Goal: Task Accomplishment & Management: Complete application form

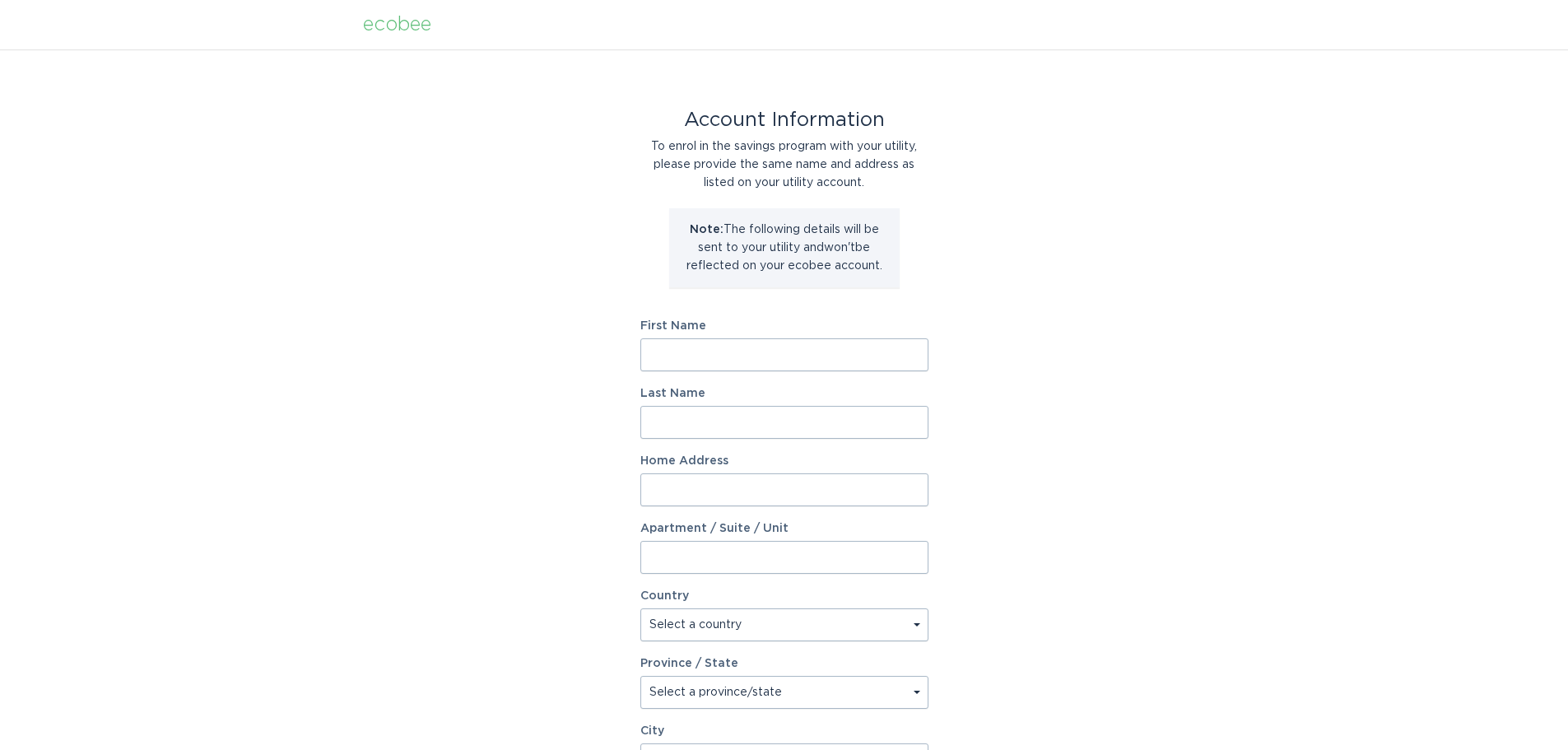
click at [732, 356] on input "First Name" at bounding box center [784, 354] width 288 height 33
type input "[PERSON_NAME]"
type input "[STREET_ADDRESS]"
click at [676, 633] on select "Select a country [GEOGRAPHIC_DATA] [GEOGRAPHIC_DATA]" at bounding box center [784, 625] width 288 height 33
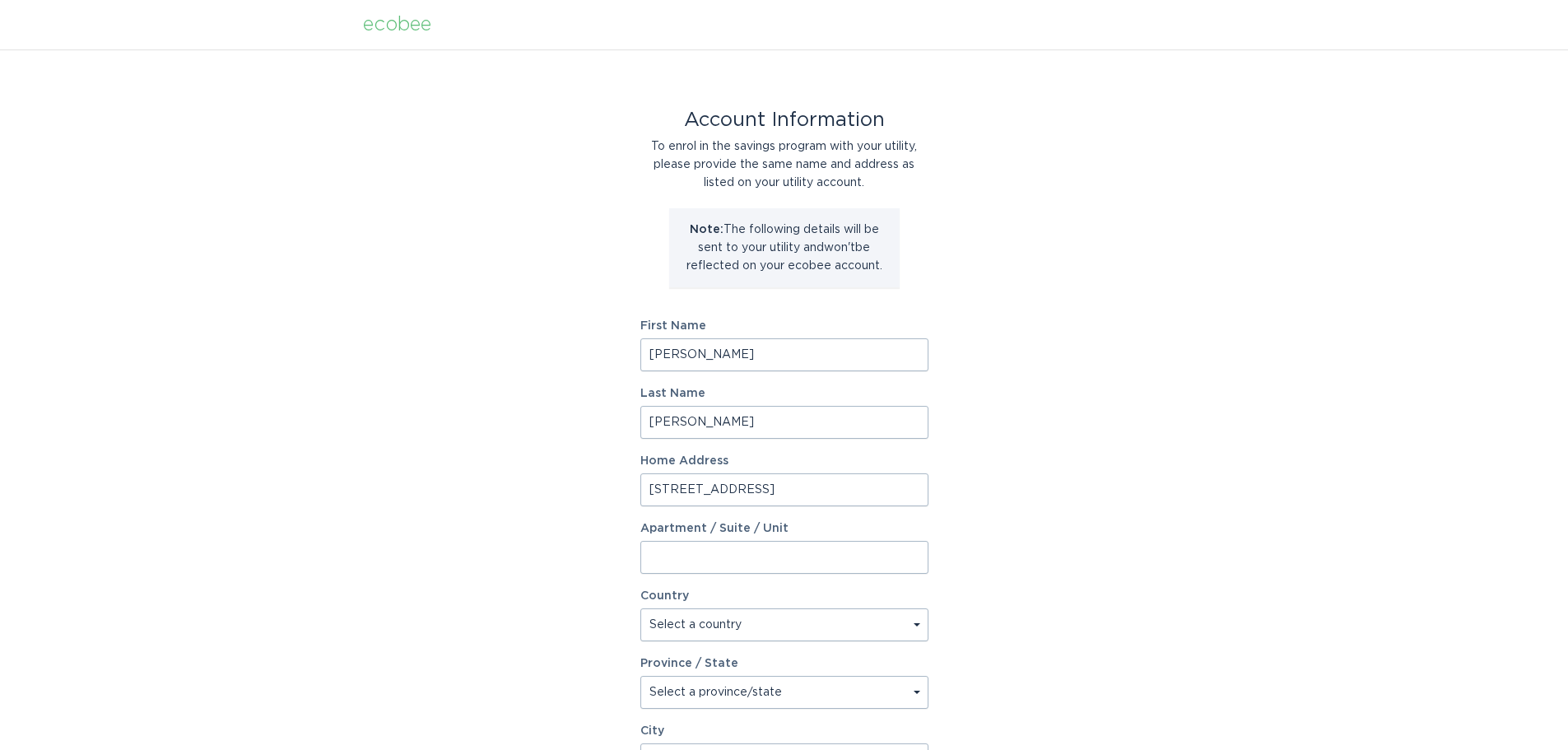
select select "US"
click at [640, 609] on select "Select a country [GEOGRAPHIC_DATA] [GEOGRAPHIC_DATA]" at bounding box center [784, 625] width 288 height 33
click at [693, 690] on select "Select a province/state [US_STATE] [US_STATE] [US_STATE] [US_STATE] [US_STATE] …" at bounding box center [784, 691] width 288 height 33
select select "SC"
click at [640, 675] on select "Select a province/state [US_STATE] [US_STATE] [US_STATE] [US_STATE] [US_STATE] …" at bounding box center [784, 691] width 288 height 33
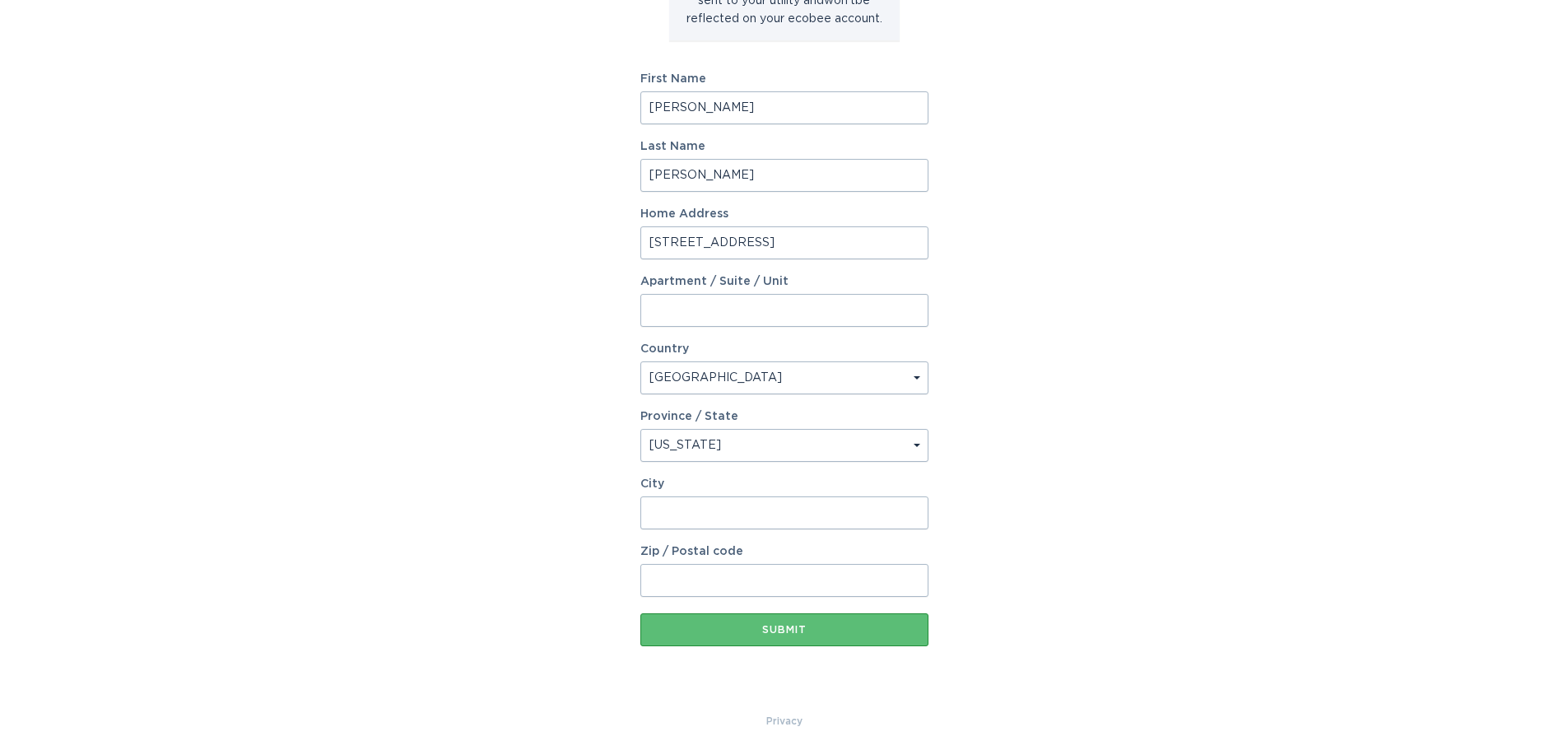
scroll to position [252, 0]
click at [676, 506] on input "City" at bounding box center [784, 507] width 288 height 33
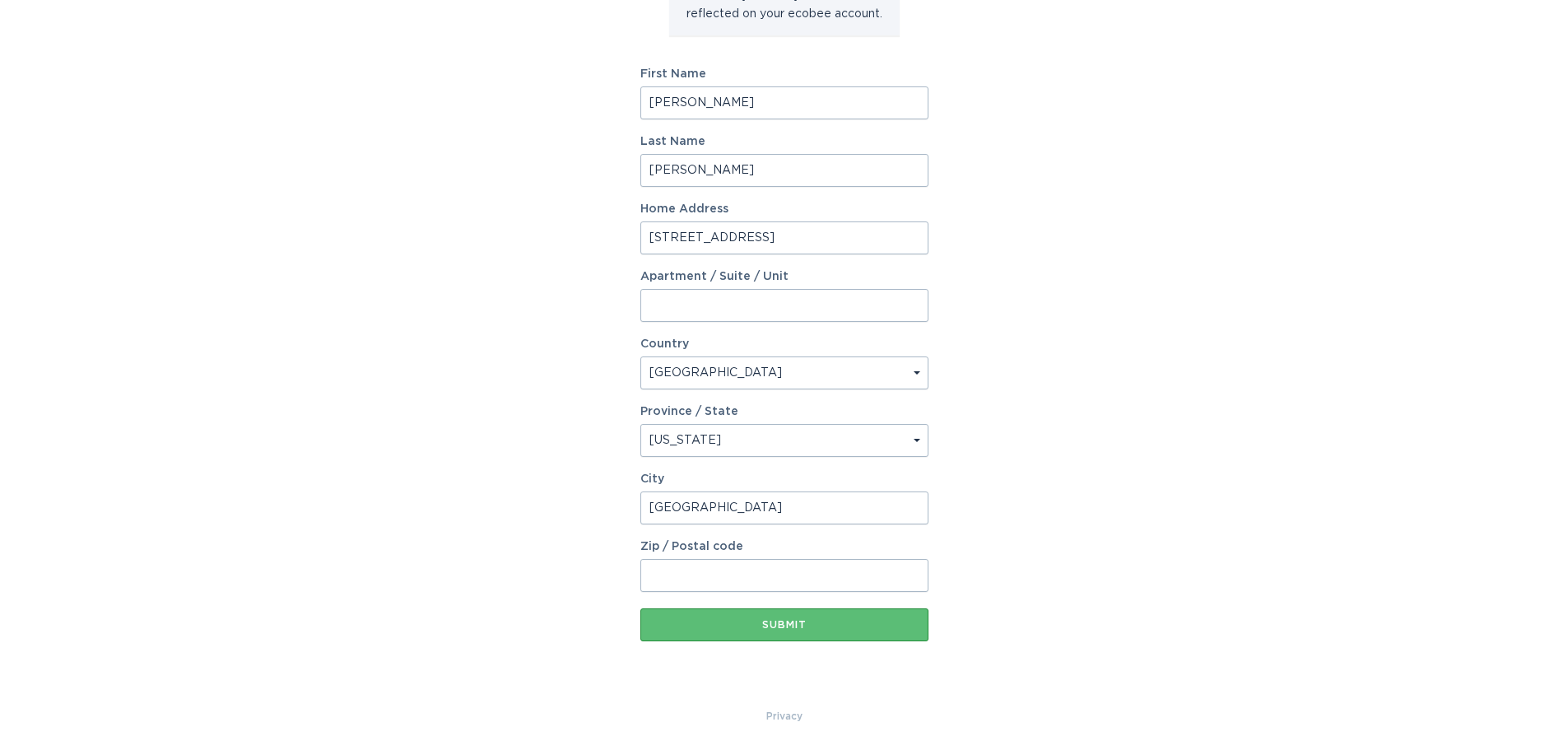
type input "[GEOGRAPHIC_DATA]"
type input "29169"
click at [389, 556] on div "Account Information To enrol in the savings program with your utility, please p…" at bounding box center [784, 252] width 1568 height 909
click at [789, 626] on div "Submit" at bounding box center [784, 625] width 271 height 10
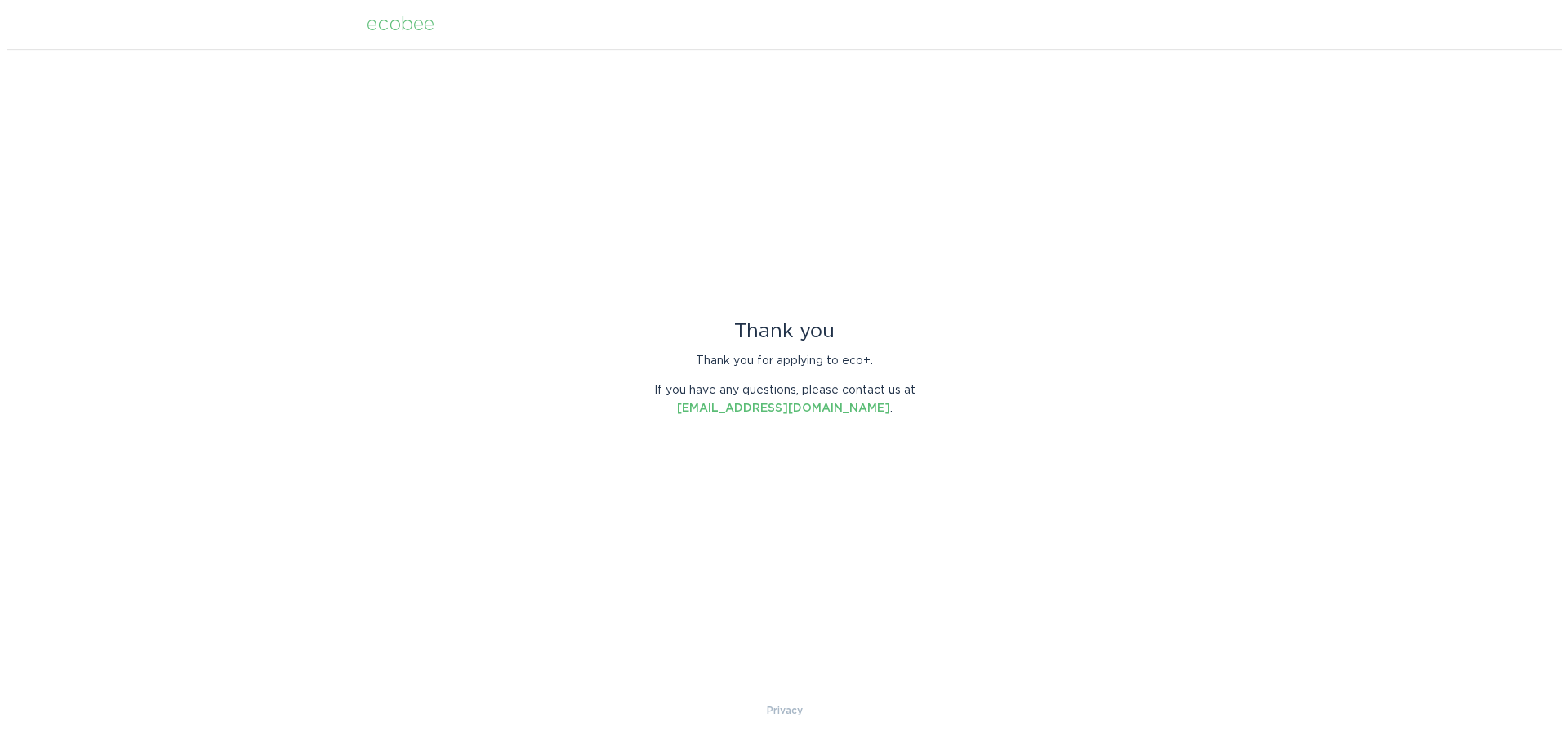
scroll to position [0, 0]
